Goal: Task Accomplishment & Management: Manage account settings

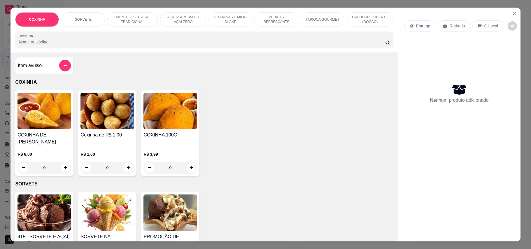
select select "ALL"
select select "0"
click at [276, 18] on p "BEBIDAS REFRESCANTE" at bounding box center [277, 19] width 34 height 9
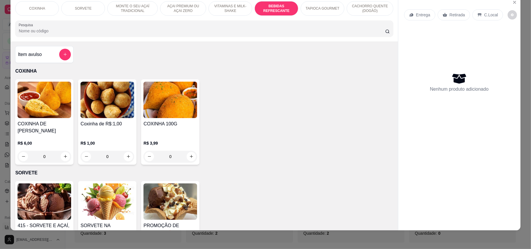
click at [117, 100] on img at bounding box center [107, 100] width 54 height 36
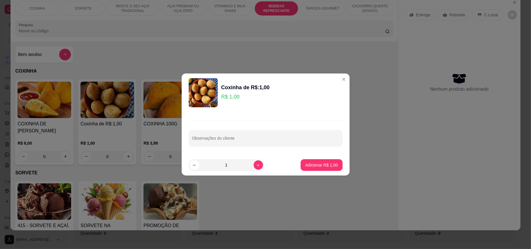
click at [230, 166] on input "1" at bounding box center [226, 165] width 55 height 12
type input "10"
click at [304, 166] on p "Adicionar R$ 10,00" at bounding box center [321, 165] width 34 height 6
type input "10"
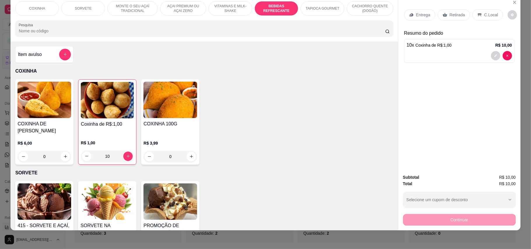
click at [457, 16] on p "Retirada" at bounding box center [457, 15] width 15 height 6
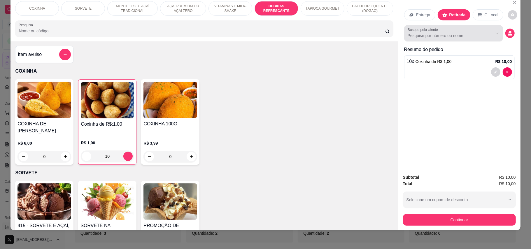
click at [453, 37] on input "Busque pelo cliente" at bounding box center [446, 36] width 76 height 6
type input "hilto"
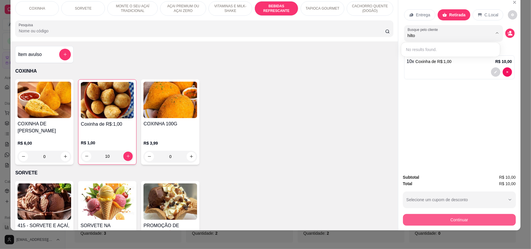
click at [469, 219] on button "Continuar" at bounding box center [459, 220] width 113 height 12
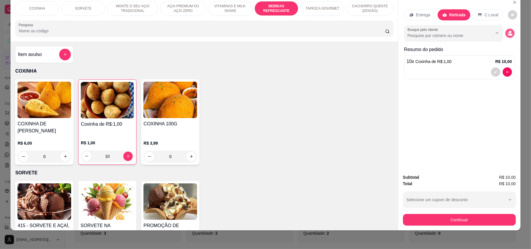
click at [508, 33] on icon "decrease-product-quantity" at bounding box center [509, 33] width 5 height 5
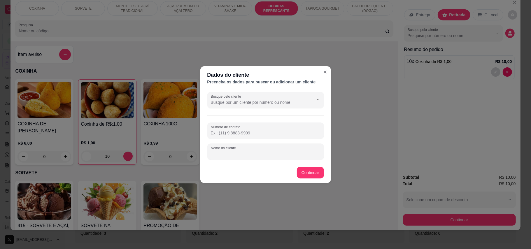
click at [245, 151] on input "Nome do cliente" at bounding box center [266, 154] width 110 height 6
type input "h"
type input "HILTON"
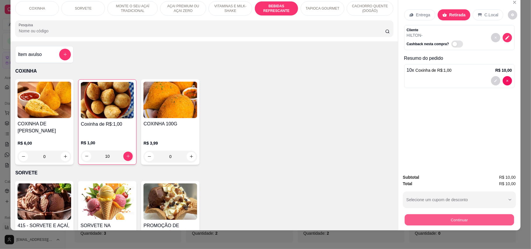
click at [489, 220] on button "Continuar" at bounding box center [458, 219] width 109 height 11
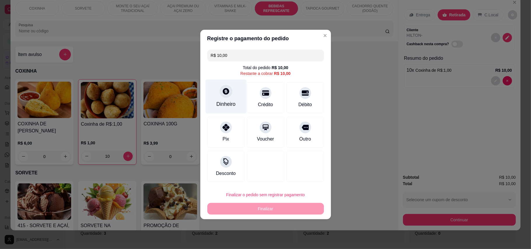
click at [229, 92] on div at bounding box center [226, 91] width 13 height 13
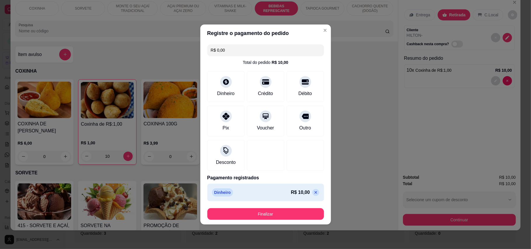
type input "R$ 0,00"
click at [300, 213] on button "Finalizar" at bounding box center [265, 214] width 117 height 12
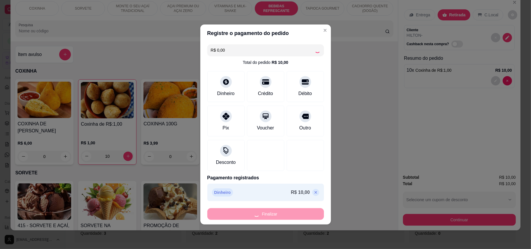
type input "0"
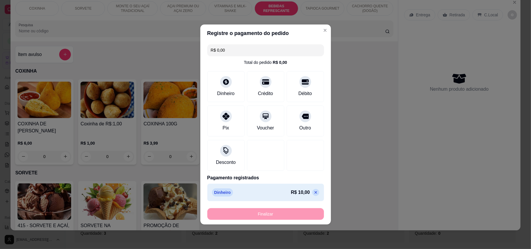
type input "-R$ 10,00"
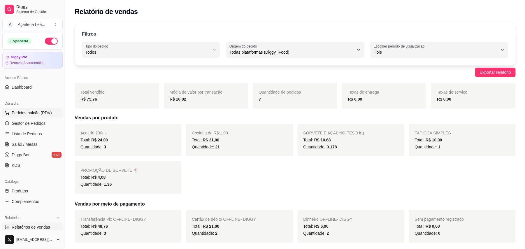
click at [36, 115] on span "Pedidos balcão (PDV)" at bounding box center [32, 113] width 40 height 6
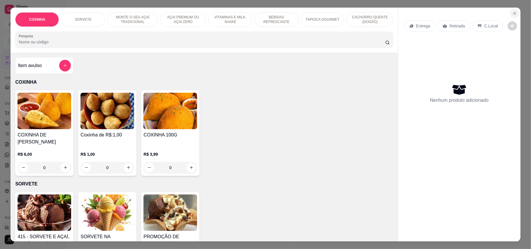
click at [512, 14] on icon "Close" at bounding box center [514, 13] width 5 height 5
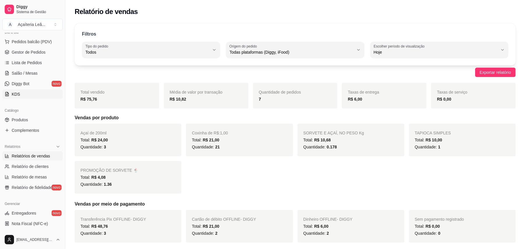
scroll to position [78, 0]
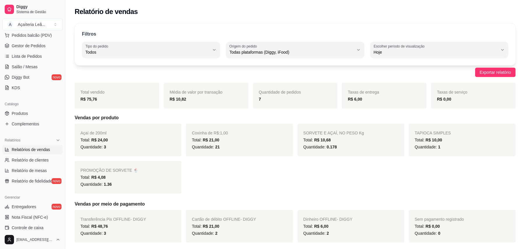
click at [26, 150] on span "Relatórios de vendas" at bounding box center [31, 150] width 38 height 6
click at [23, 46] on span "Gestor de Pedidos" at bounding box center [29, 46] width 34 height 6
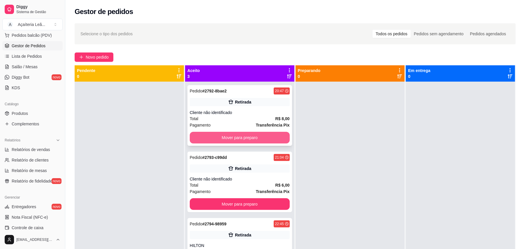
click at [271, 132] on button "Mover para preparo" at bounding box center [240, 138] width 100 height 12
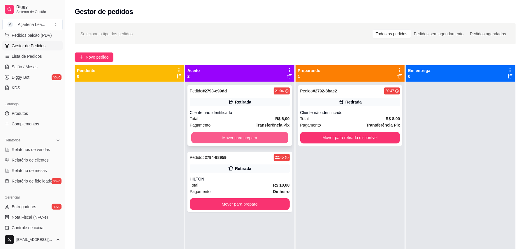
click at [276, 136] on button "Mover para preparo" at bounding box center [239, 137] width 97 height 11
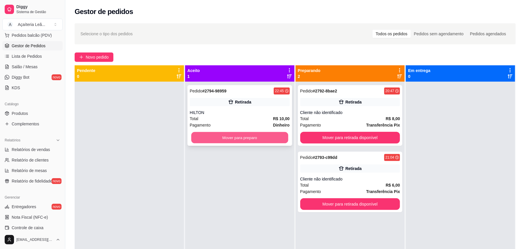
click at [275, 136] on button "Mover para preparo" at bounding box center [239, 137] width 97 height 11
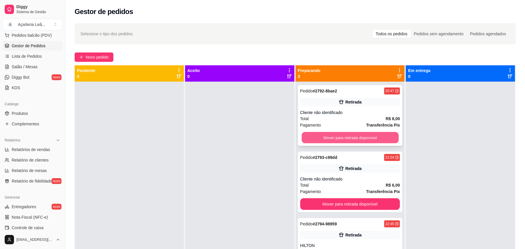
click at [316, 137] on button "Mover para retirada disponível" at bounding box center [350, 137] width 97 height 11
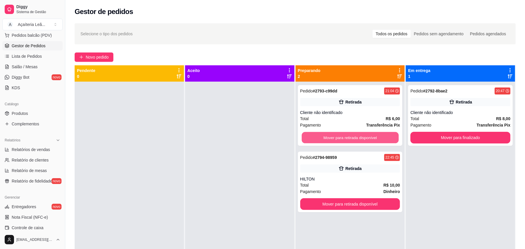
click at [316, 137] on button "Mover para retirada disponível" at bounding box center [350, 137] width 97 height 11
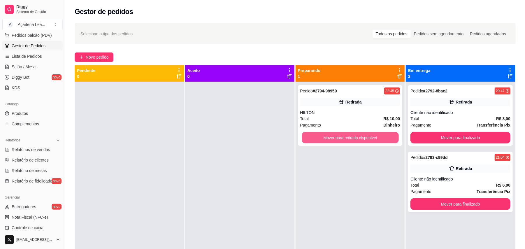
click at [316, 137] on button "Mover para retirada disponível" at bounding box center [350, 137] width 97 height 11
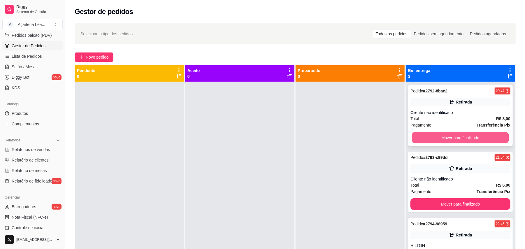
click at [420, 140] on button "Mover para finalizado" at bounding box center [460, 137] width 97 height 11
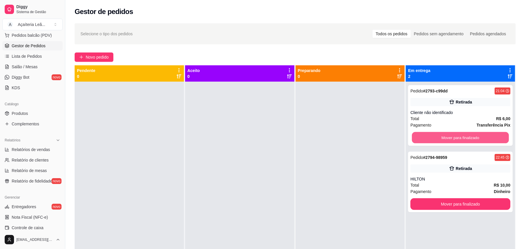
click at [420, 140] on button "Mover para finalizado" at bounding box center [460, 137] width 97 height 11
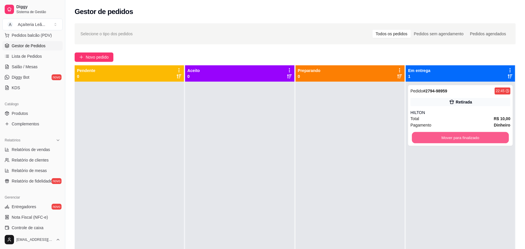
click at [420, 140] on button "Mover para finalizado" at bounding box center [460, 137] width 97 height 11
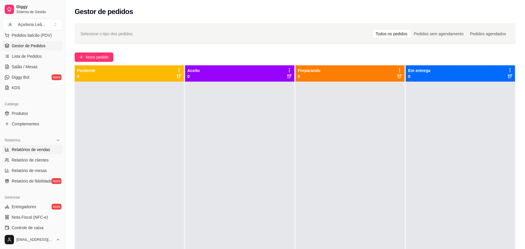
click at [25, 150] on span "Relatórios de vendas" at bounding box center [31, 150] width 38 height 6
select select "ALL"
select select "0"
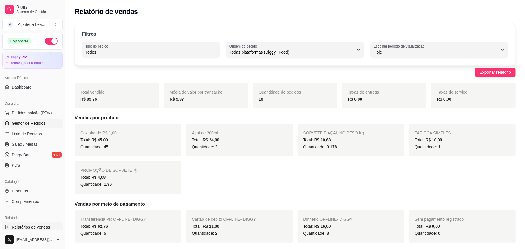
click at [27, 124] on span "Gestor de Pedidos" at bounding box center [29, 123] width 34 height 6
